Goal: Task Accomplishment & Management: Manage account settings

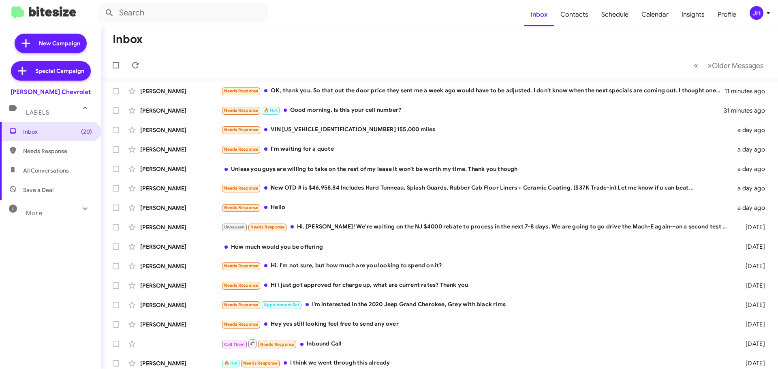
click at [765, 13] on icon at bounding box center [768, 13] width 10 height 10
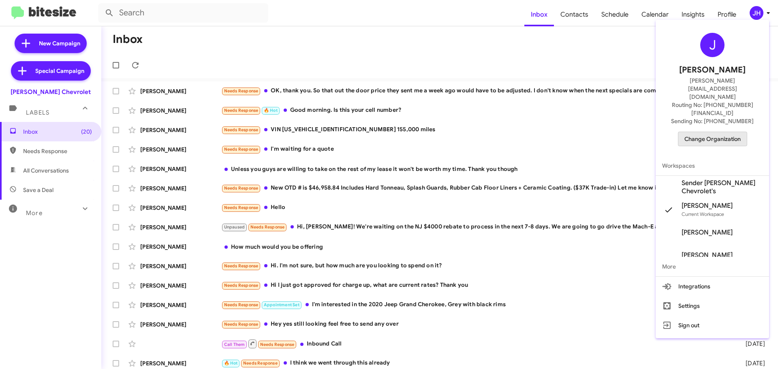
click at [722, 132] on span "Change Organization" at bounding box center [712, 139] width 56 height 14
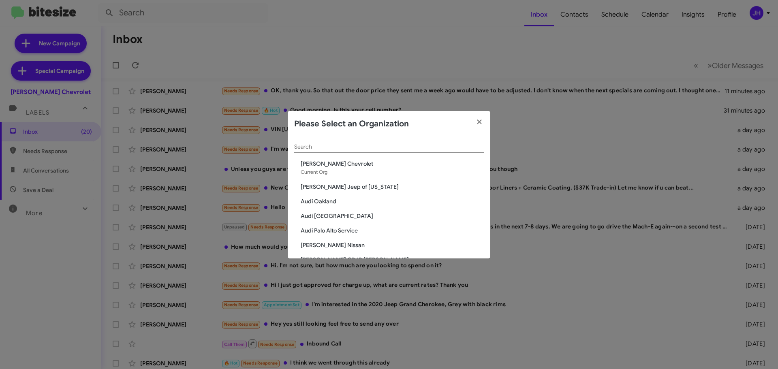
click at [318, 153] on div "Search" at bounding box center [389, 148] width 190 height 23
click at [319, 147] on input "Search" at bounding box center [389, 147] width 190 height 6
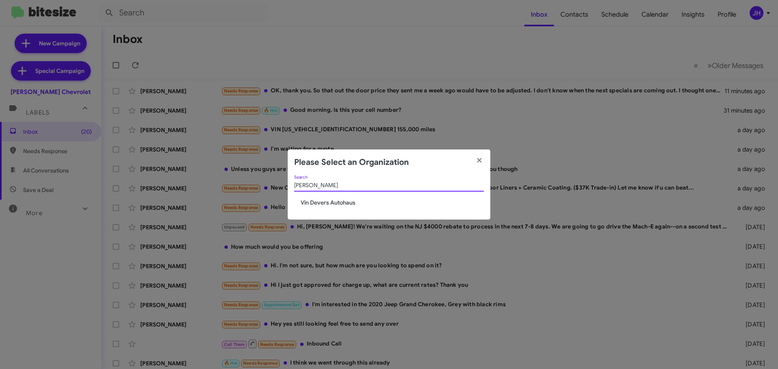
type input "vin dev"
click at [322, 201] on span "Vin Devers Autohaus" at bounding box center [392, 202] width 183 height 8
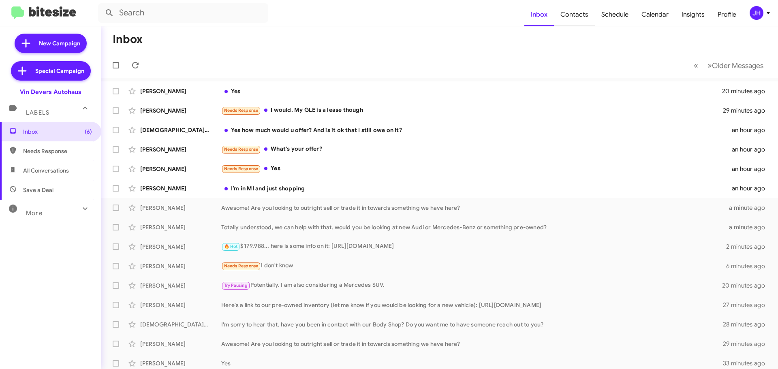
click at [578, 19] on span "Contacts" at bounding box center [574, 14] width 41 height 23
type input "in:groups"
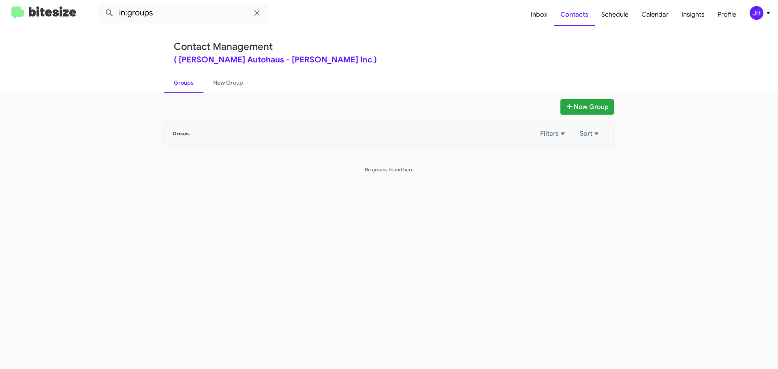
click at [755, 18] on div "JH" at bounding box center [756, 13] width 14 height 14
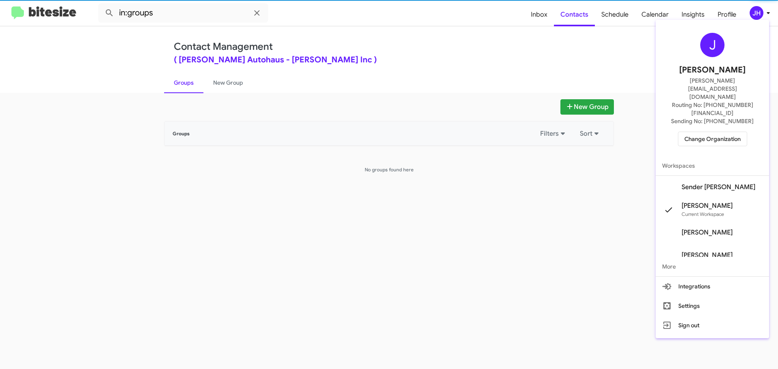
click at [714, 183] on span "Sender [PERSON_NAME]" at bounding box center [718, 187] width 74 height 8
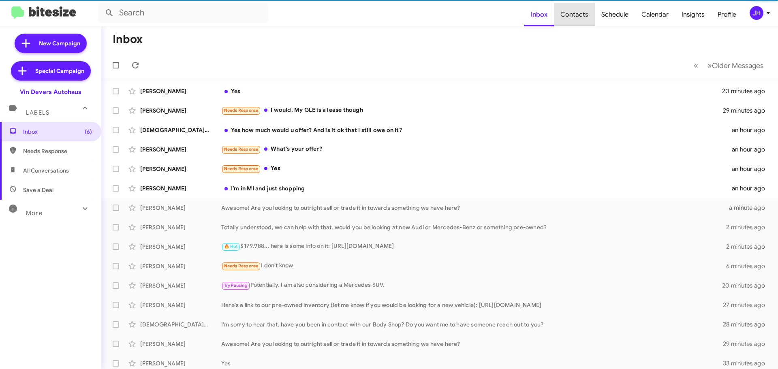
click at [586, 16] on span "Contacts" at bounding box center [574, 14] width 41 height 23
type input "in:groups"
